Goal: Task Accomplishment & Management: Use online tool/utility

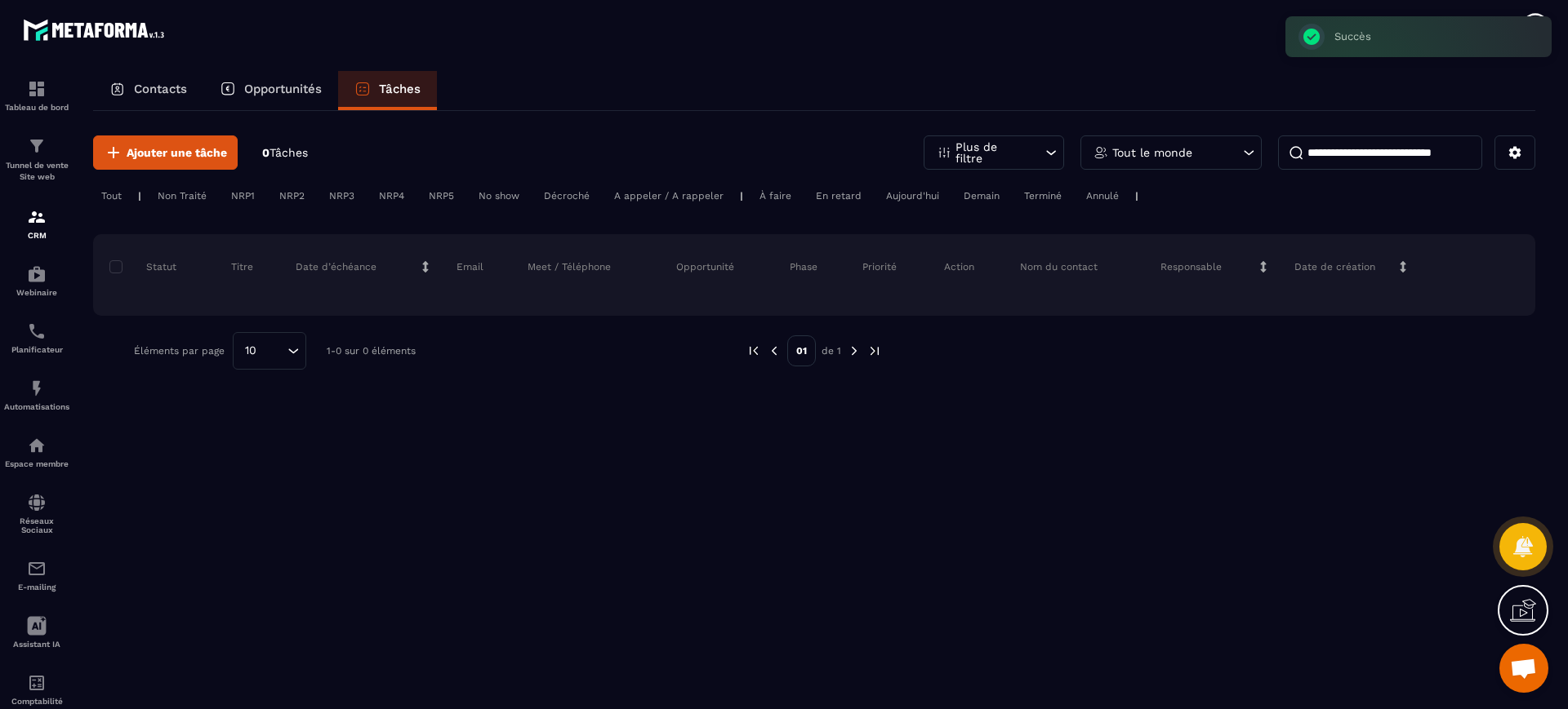
scroll to position [685, 0]
click at [180, 88] on p "Contacts" at bounding box center [160, 89] width 53 height 14
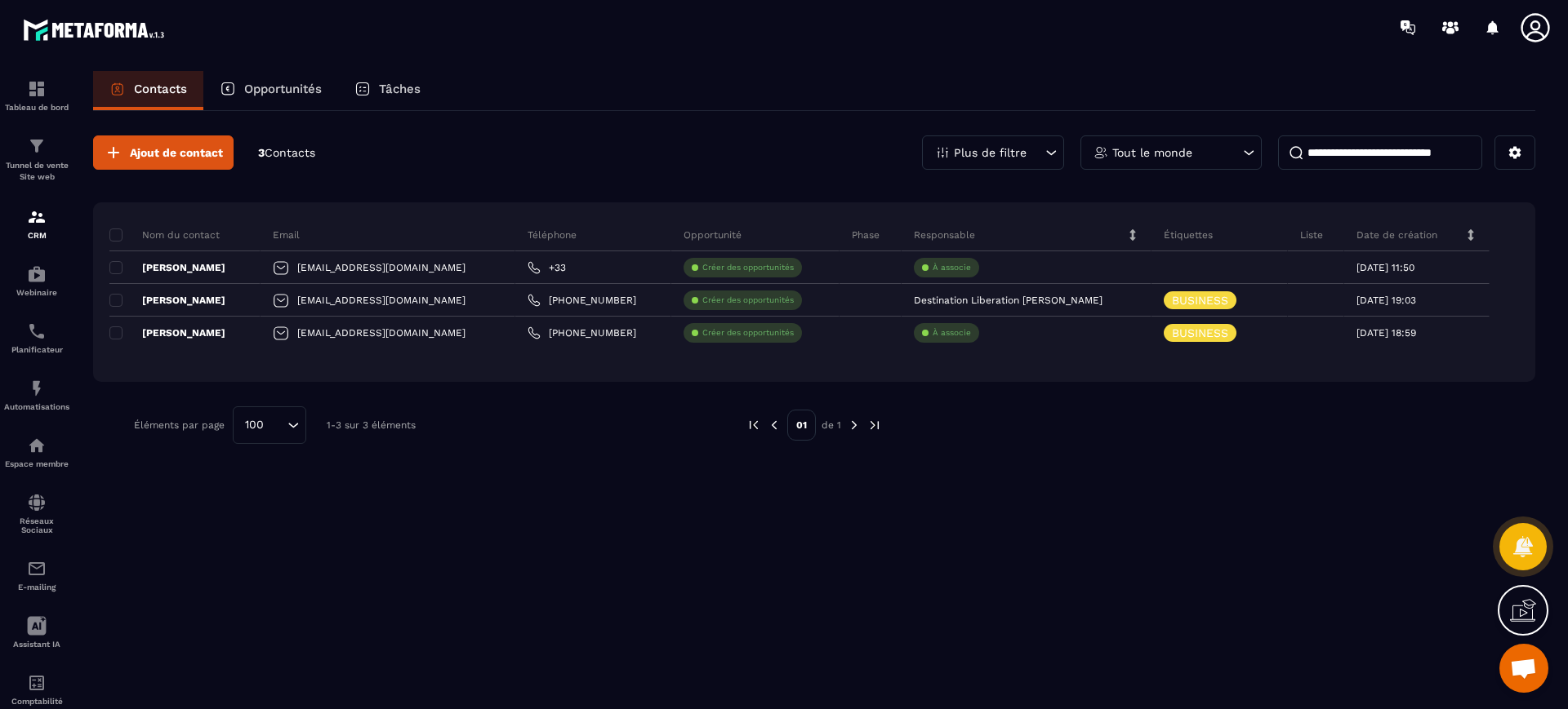
click at [511, 486] on div "Ajout de contact 3 Contacts Plus de filtre Tout le monde Nom du contact Email T…" at bounding box center [814, 408] width 1442 height 596
click at [115, 268] on span at bounding box center [116, 267] width 14 height 13
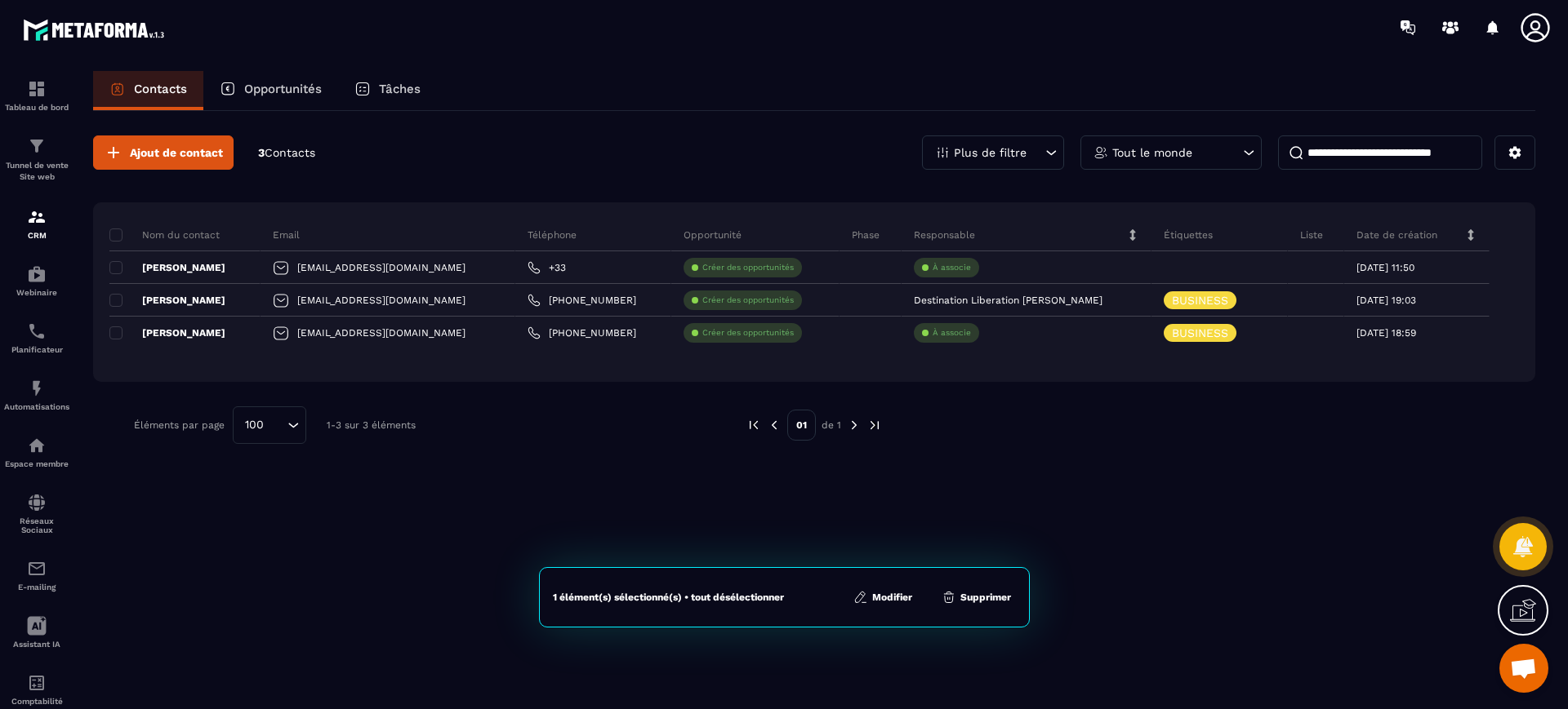
click at [987, 590] on button "Supprimer" at bounding box center [977, 597] width 79 height 16
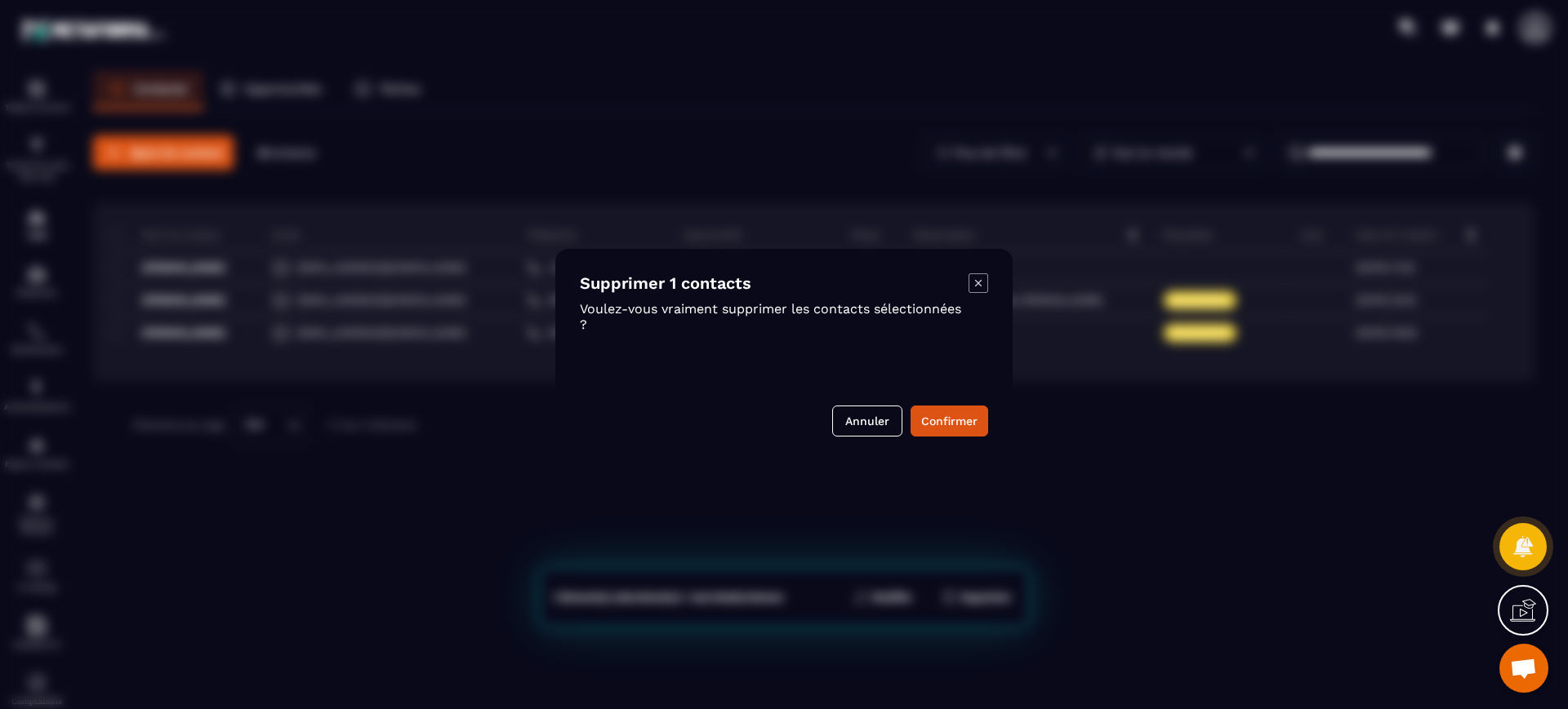
click at [956, 424] on button "Confirmer" at bounding box center [950, 421] width 77 height 31
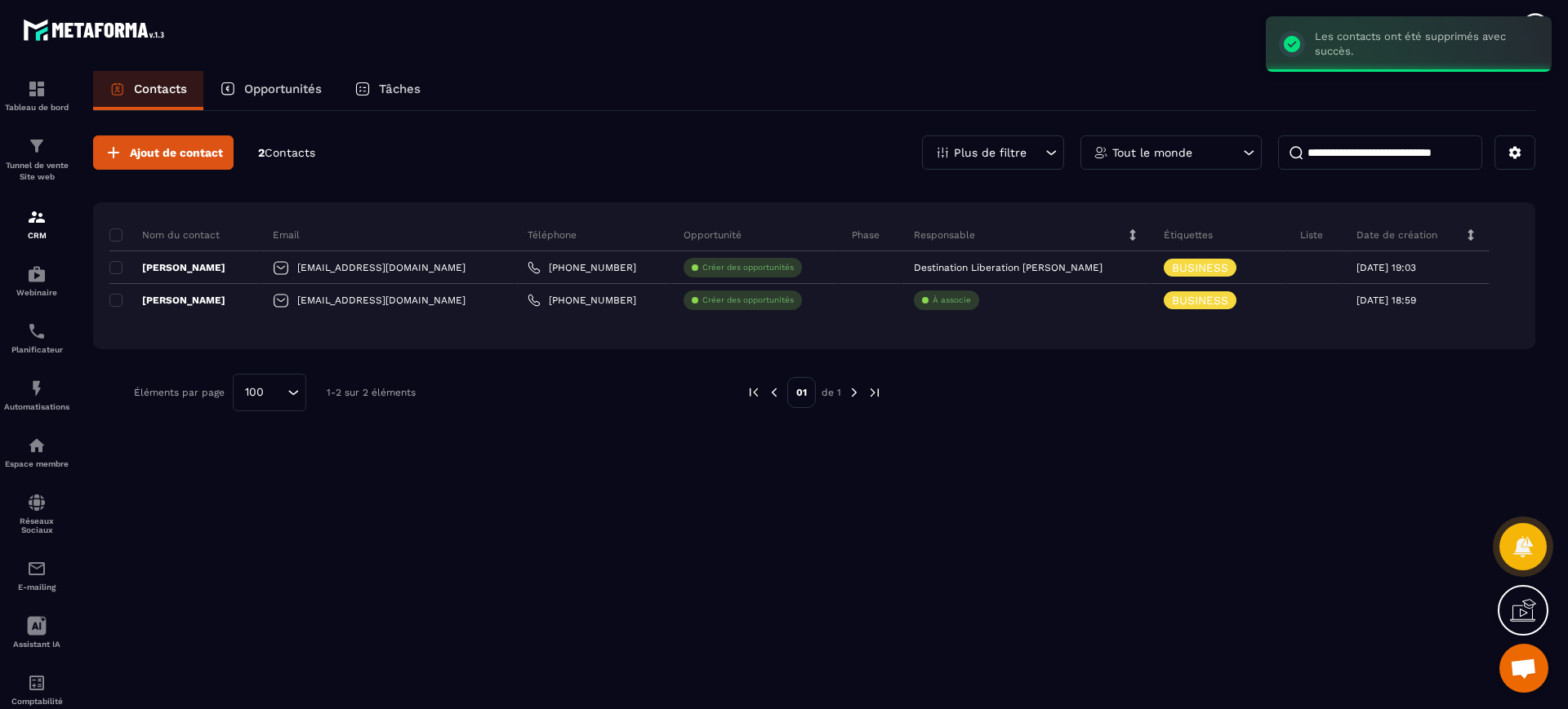
click at [566, 398] on div "Éléments par page 100 Loading... 1-2 sur 2 éléments" at bounding box center [428, 393] width 588 height 38
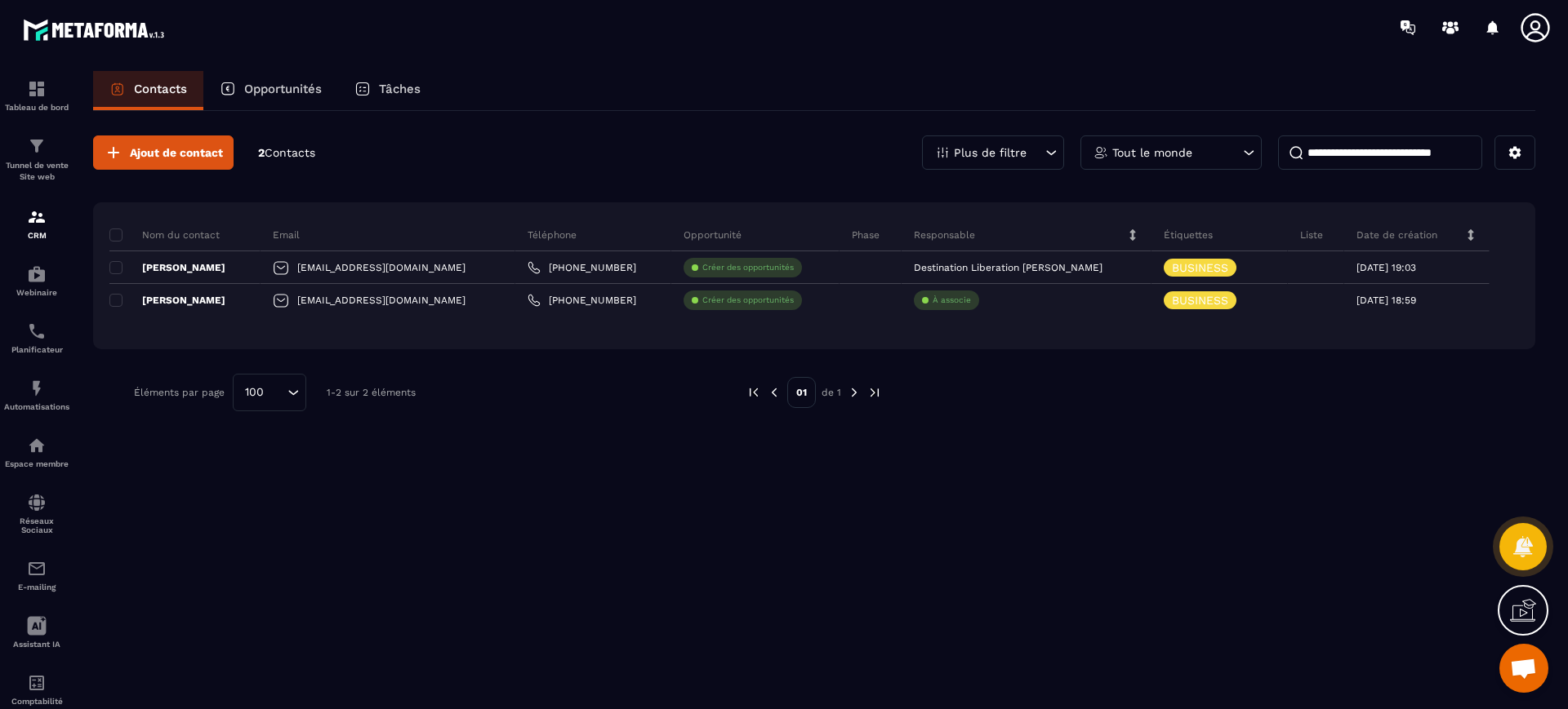
click at [49, 152] on div "Tunnel de vente Site web" at bounding box center [37, 160] width 66 height 47
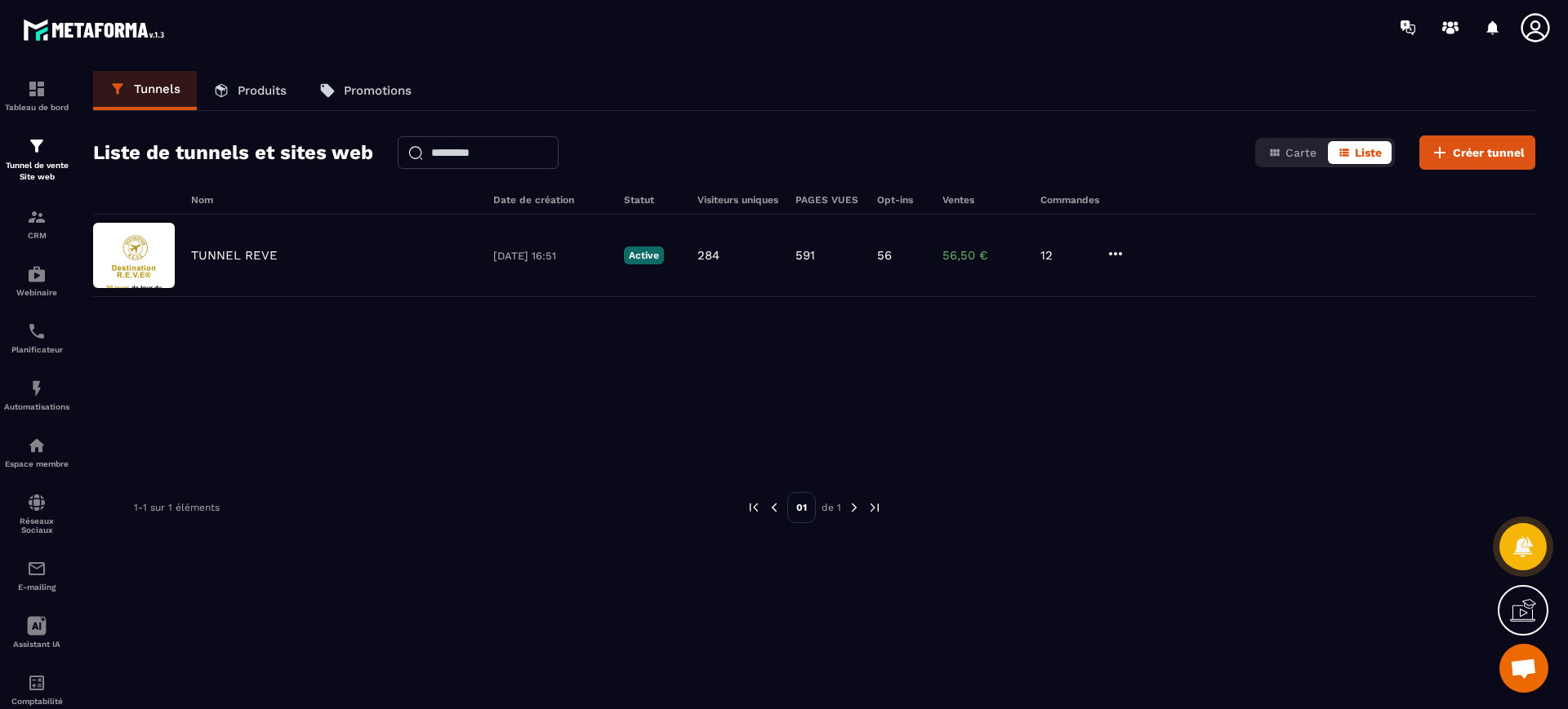
click at [243, 231] on div "TUNNEL REVE [DATE] 16:51 Active 284 591 56 56,50 € 12" at bounding box center [814, 256] width 1442 height 83
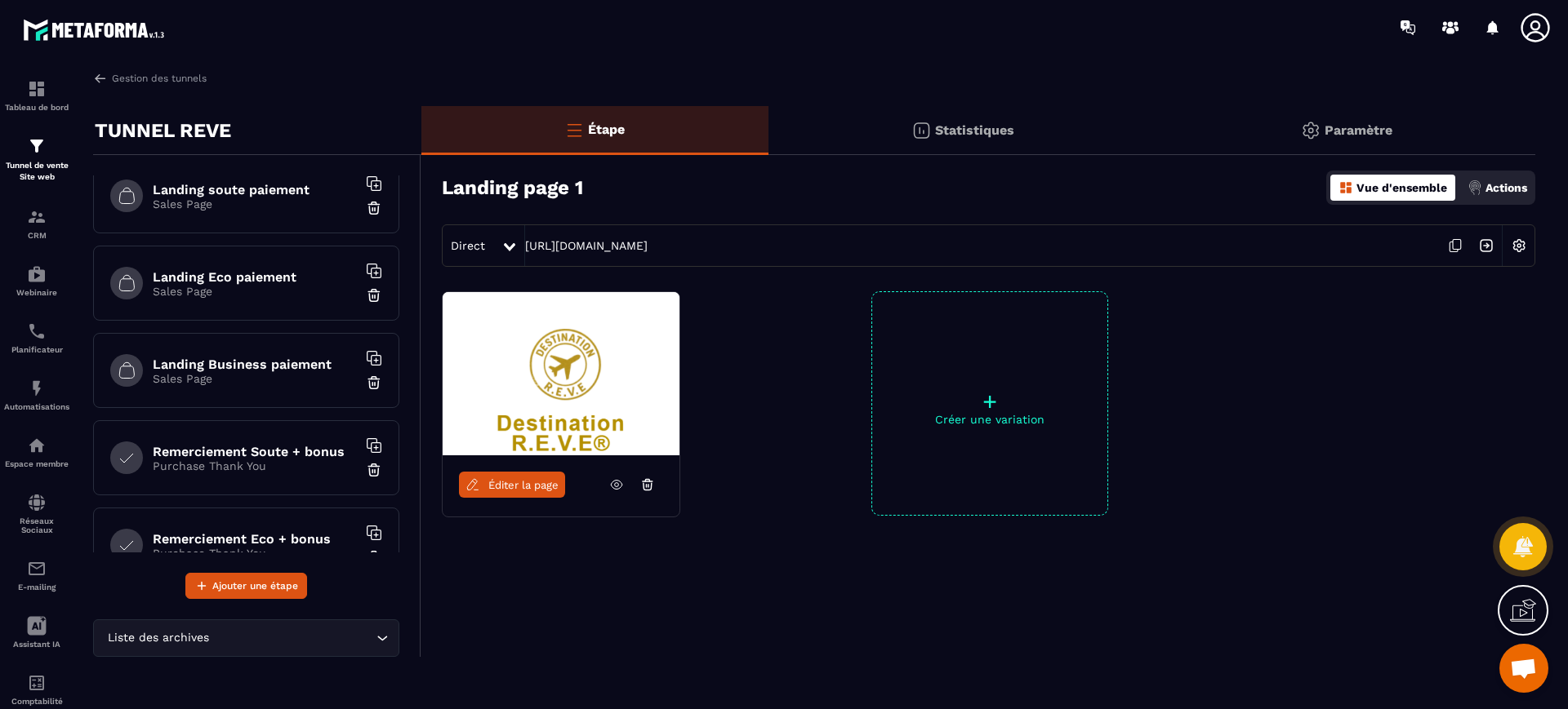
scroll to position [204, 0]
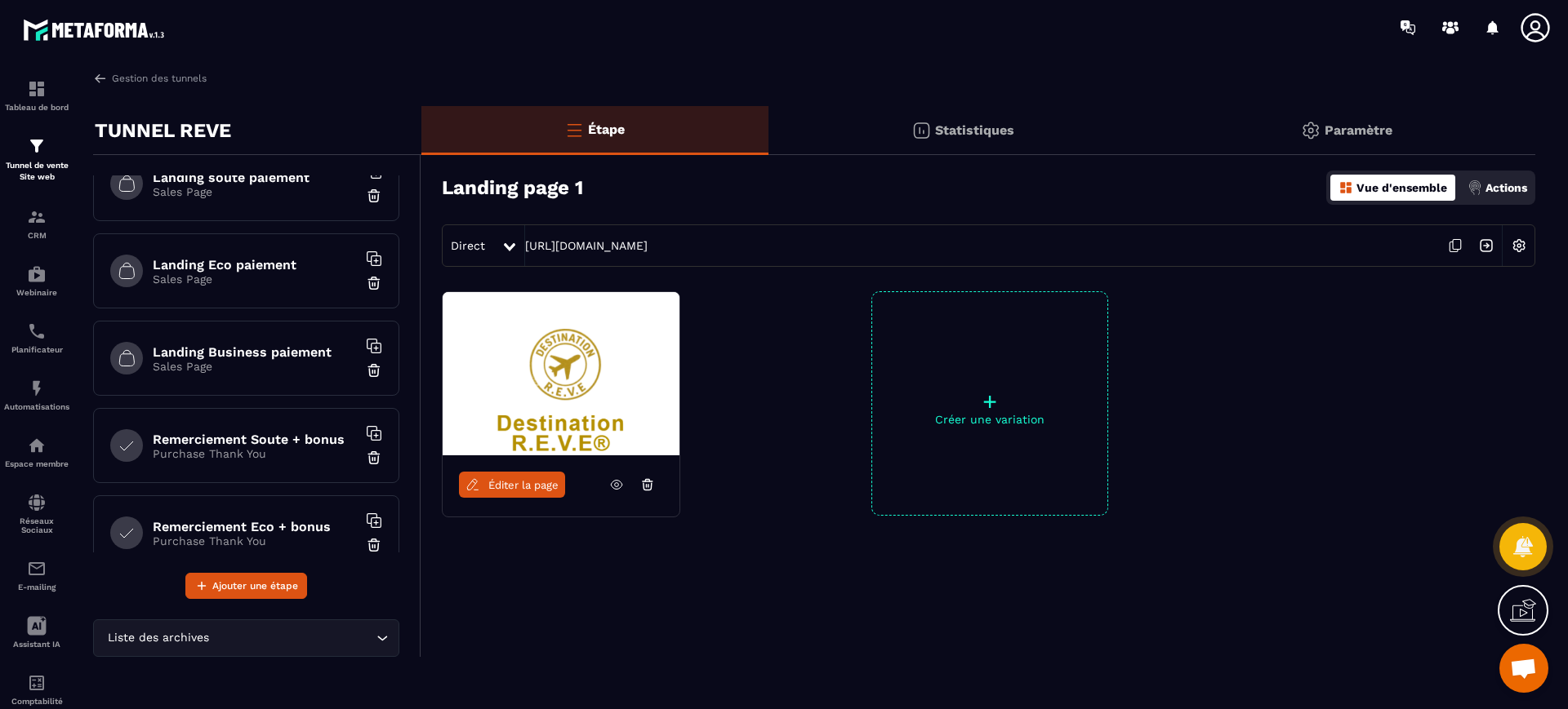
click at [808, 381] on div "Éditer la page + Créer une variation" at bounding box center [978, 444] width 1113 height 306
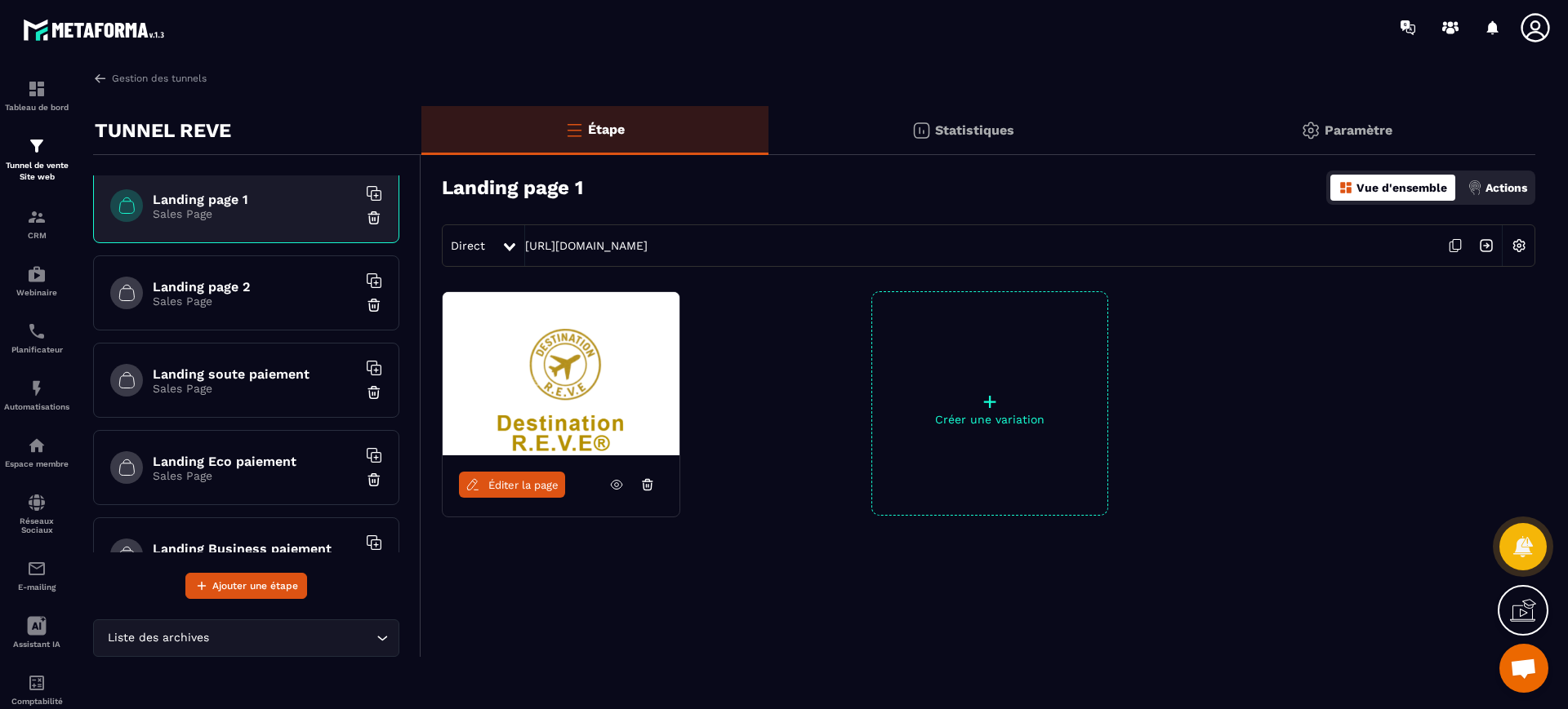
scroll to position [0, 0]
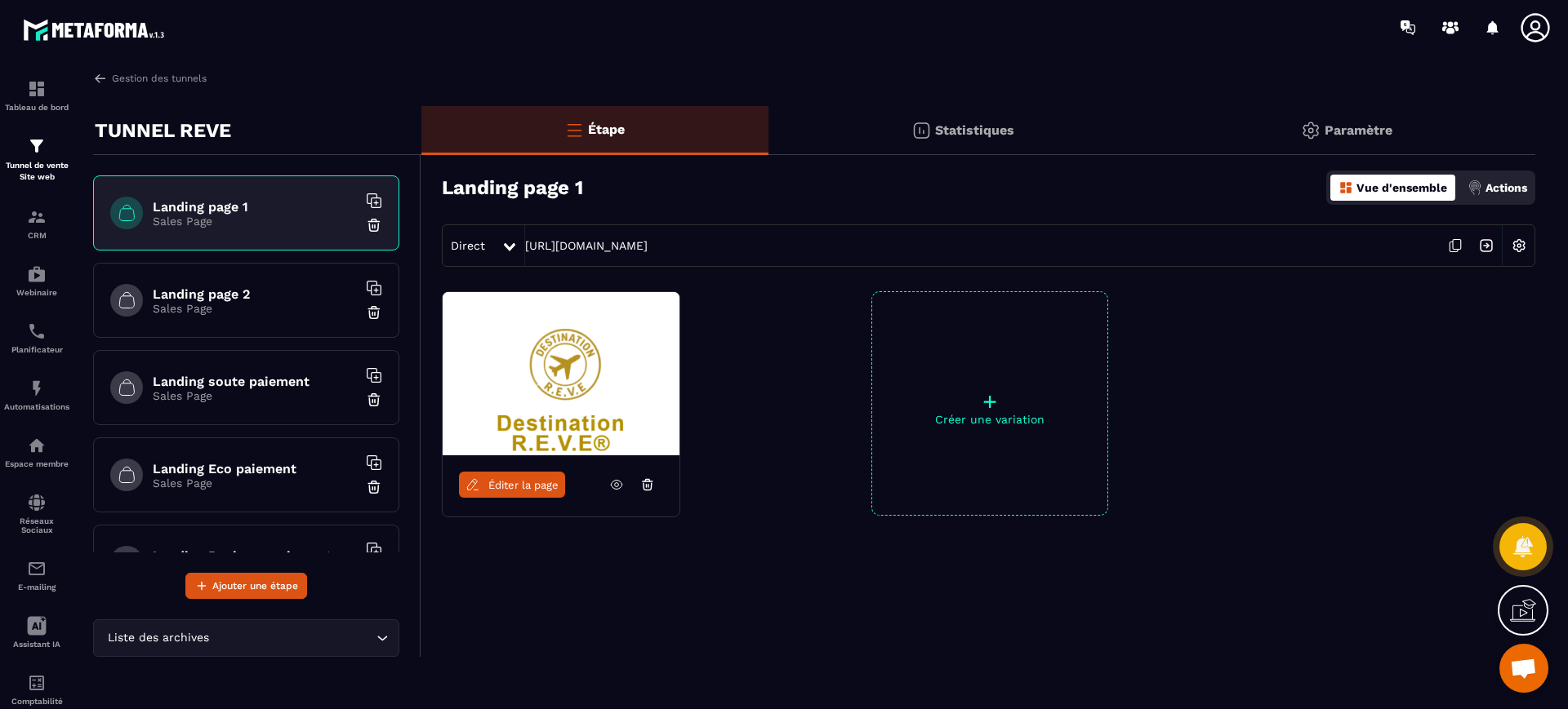
click at [0, 0] on img at bounding box center [0, 0] width 0 height 0
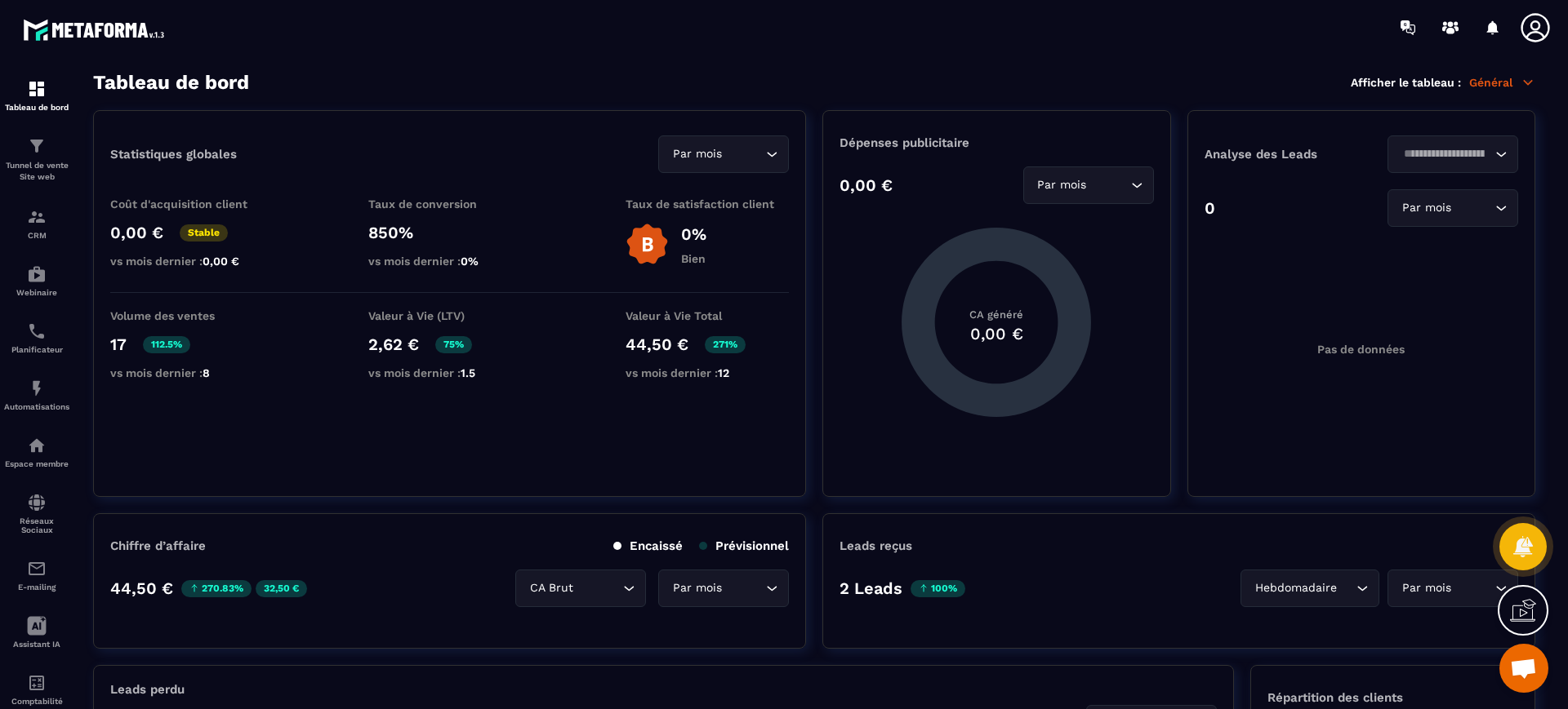
click at [56, 173] on p "Tunnel de vente Site web" at bounding box center [37, 171] width 66 height 22
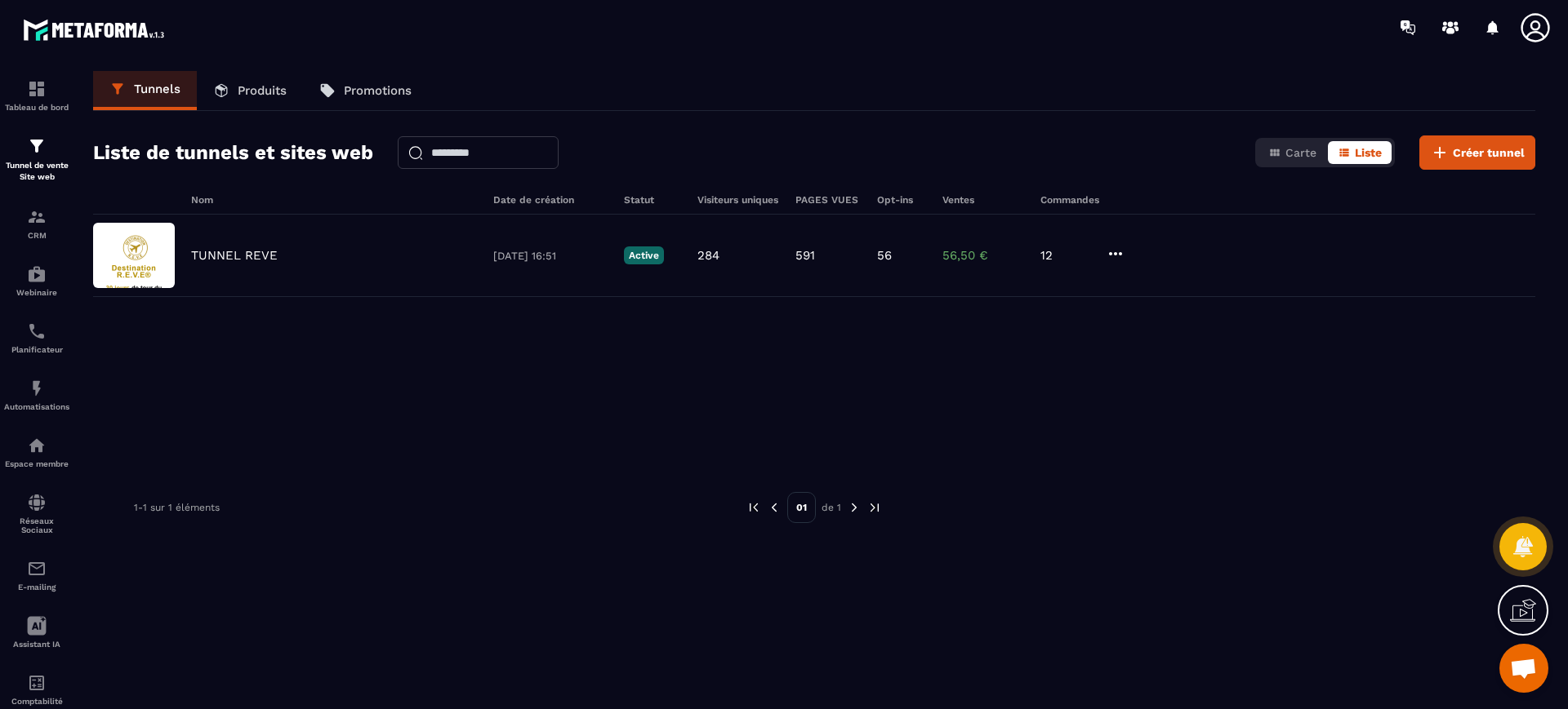
click at [241, 275] on div "TUNNEL REVE [DATE] 16:51 Active 284 591 56 56,50 € 12" at bounding box center [814, 256] width 1442 height 83
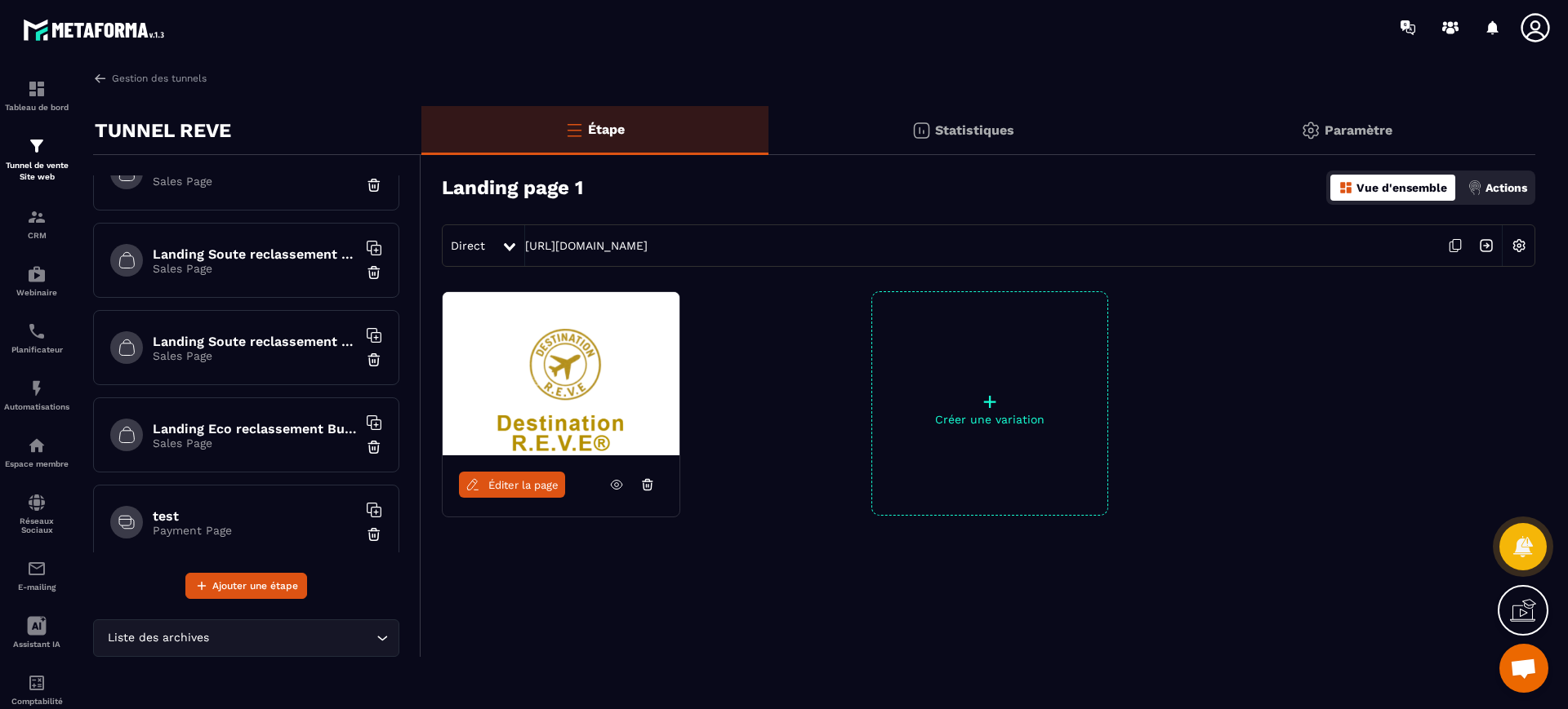
scroll to position [1108, 0]
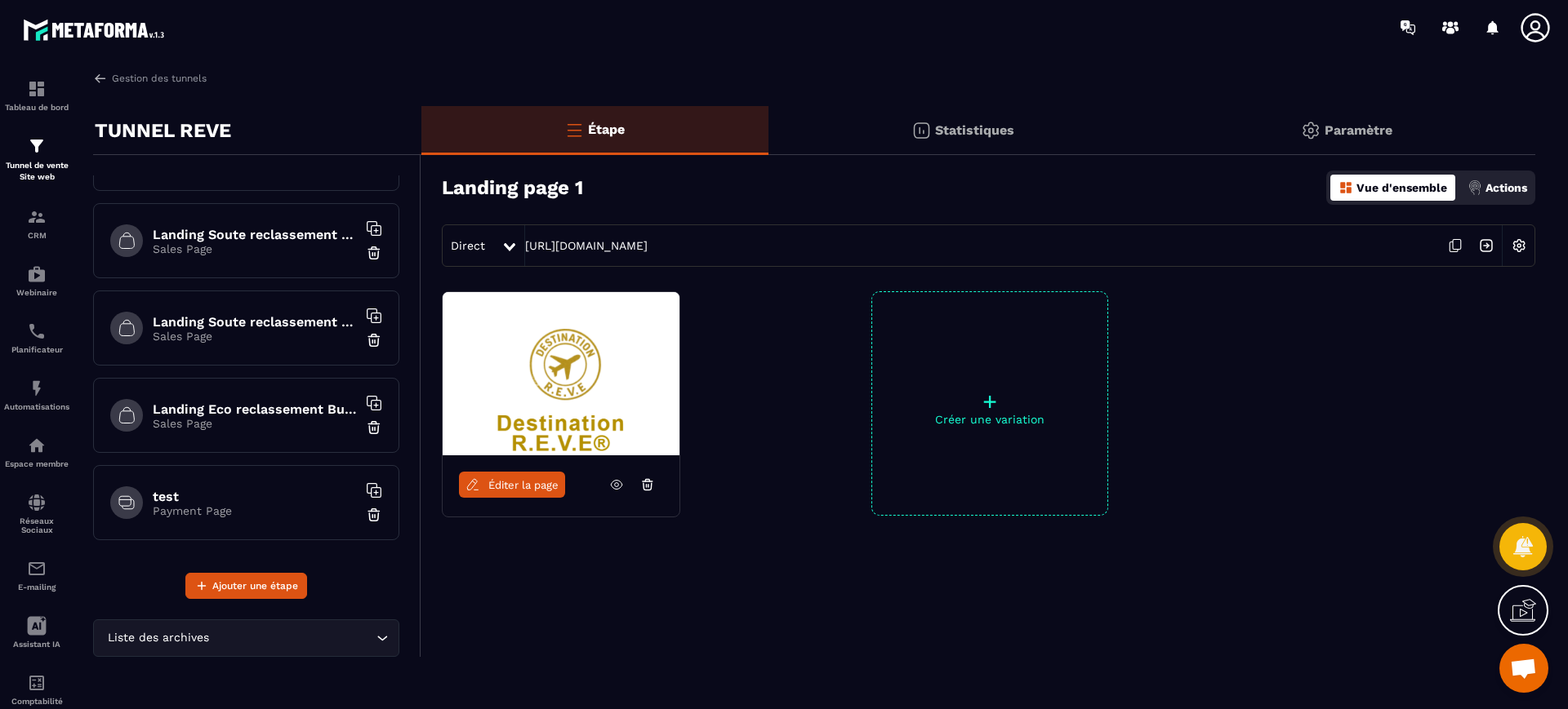
click at [279, 501] on h6 "test" at bounding box center [255, 496] width 204 height 15
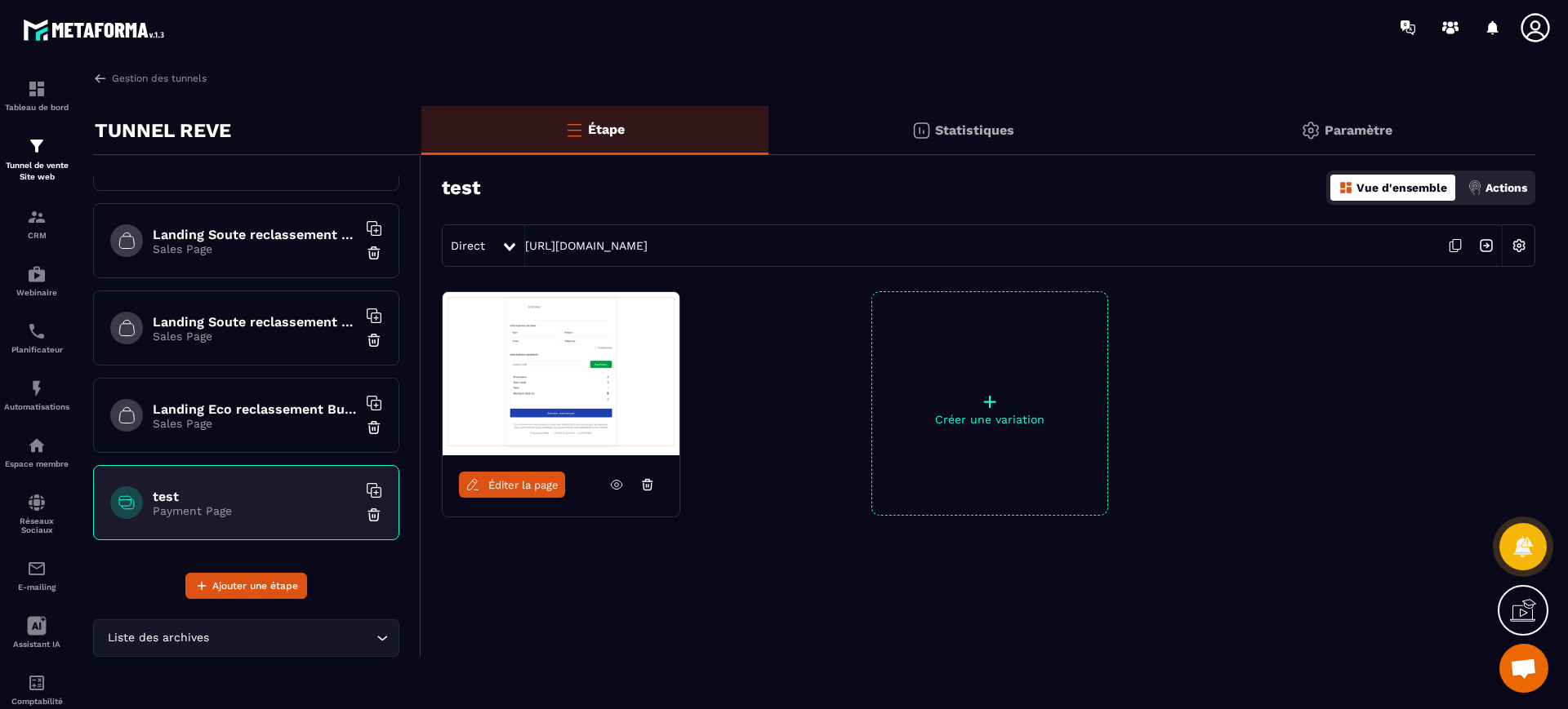
click at [554, 483] on span "Éditer la page" at bounding box center [524, 486] width 70 height 13
